Goal: Find specific page/section: Find specific page/section

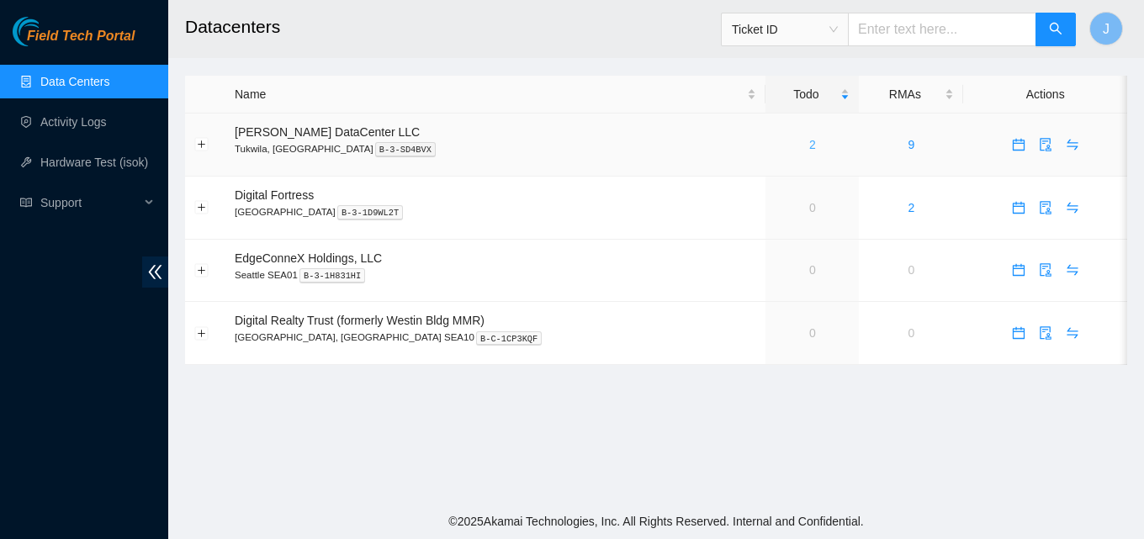
click at [809, 143] on link "2" at bounding box center [812, 144] width 7 height 13
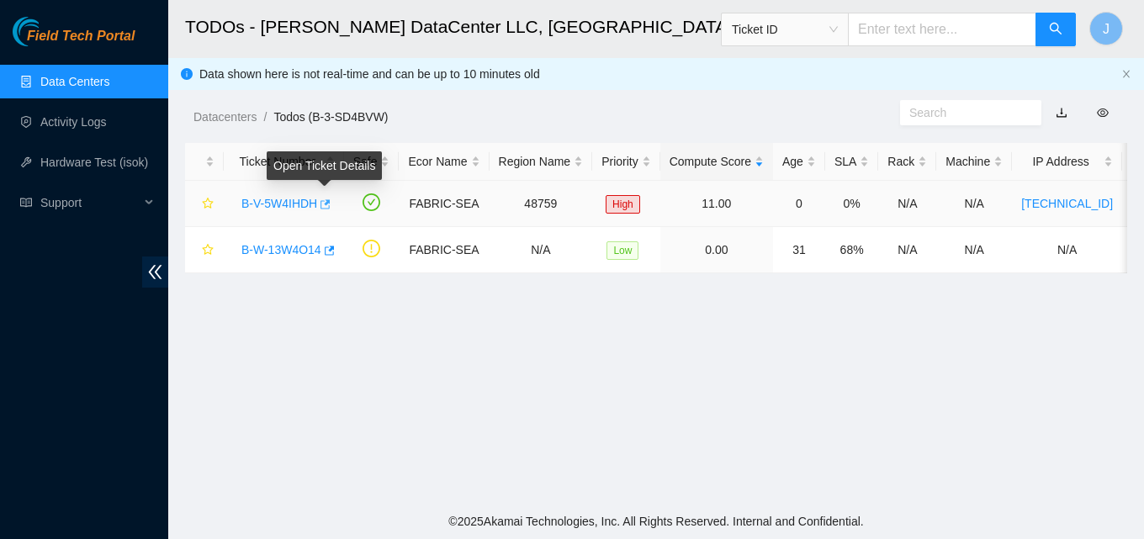
click at [326, 203] on icon "button" at bounding box center [325, 203] width 10 height 9
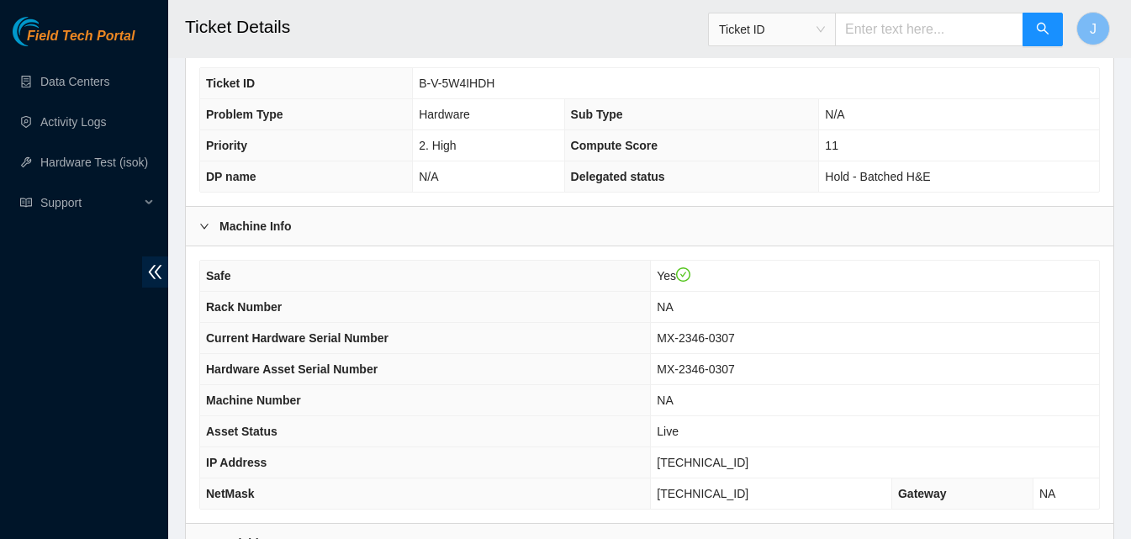
scroll to position [547, 0]
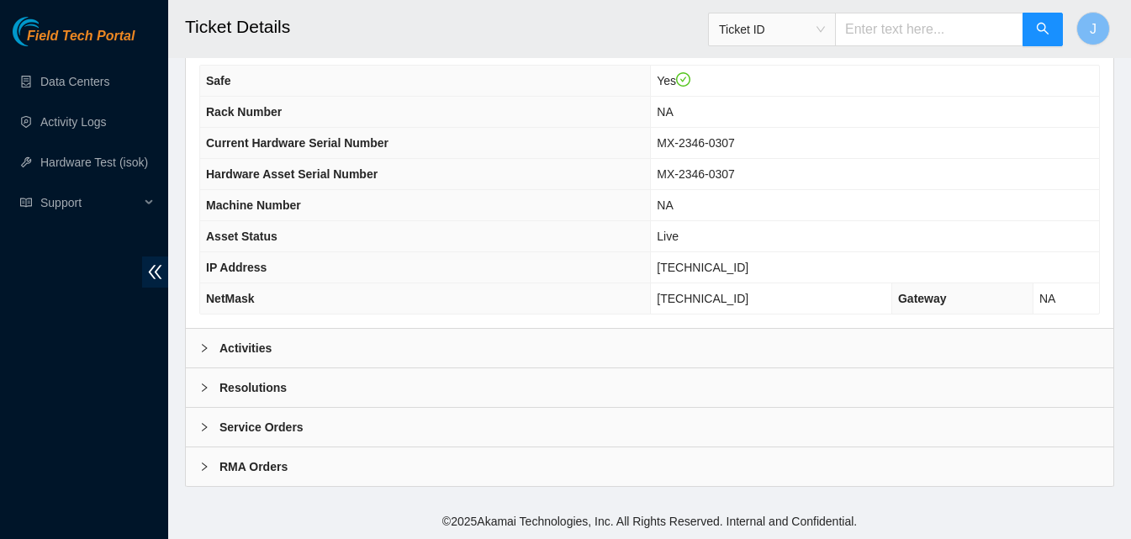
click at [351, 351] on div "Activities" at bounding box center [649, 348] width 927 height 39
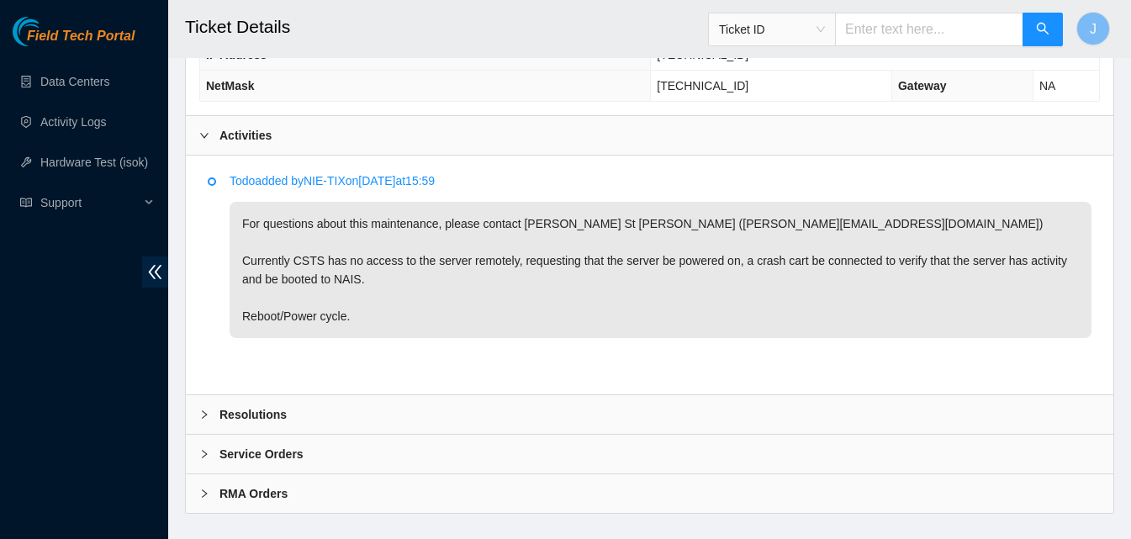
scroll to position [785, 0]
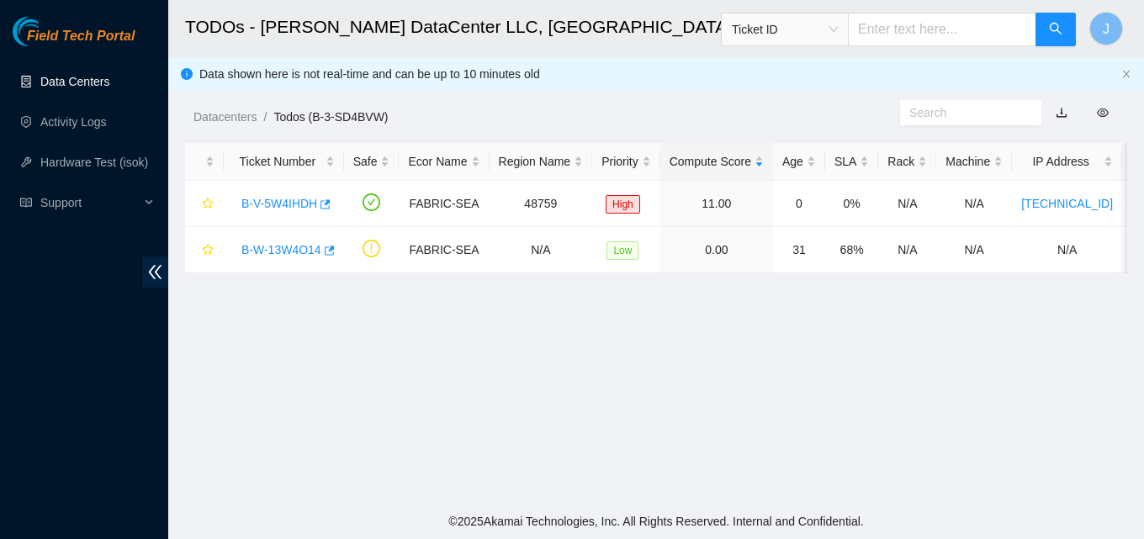
click at [85, 86] on link "Data Centers" at bounding box center [74, 81] width 69 height 13
